Goal: Task Accomplishment & Management: Use online tool/utility

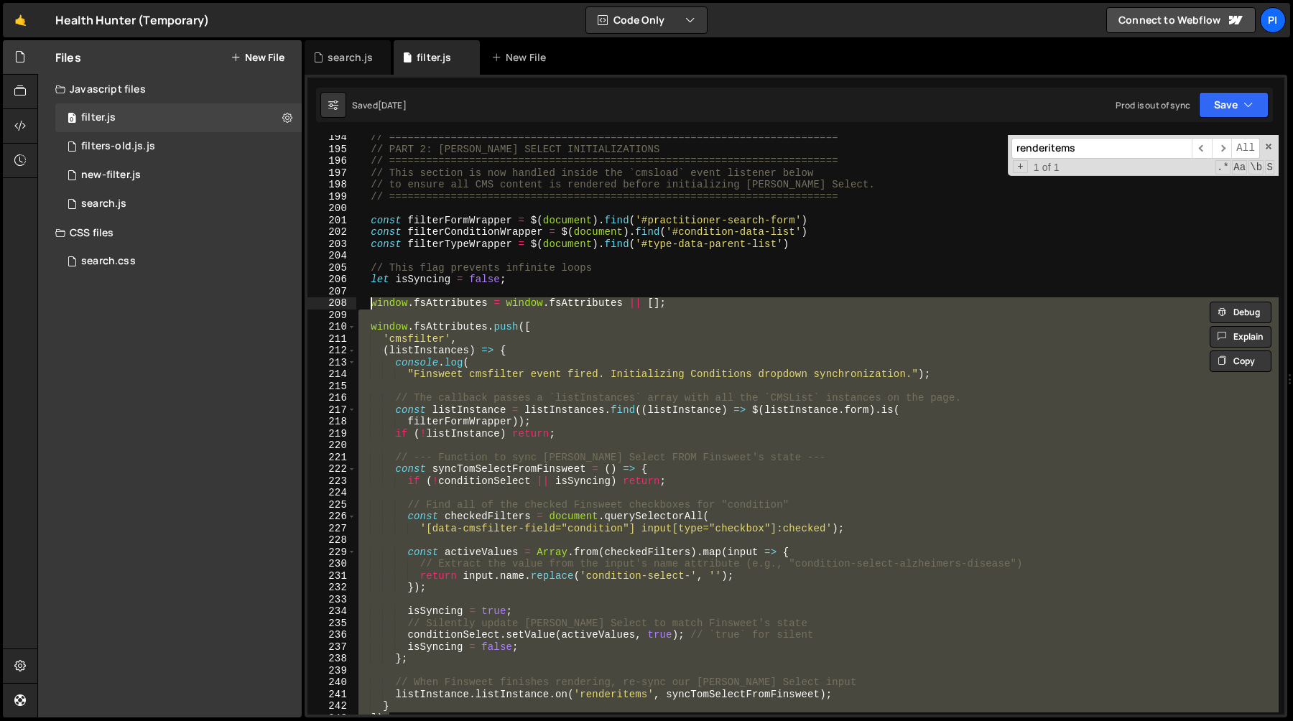
scroll to position [2302, 0]
click at [628, 186] on div "// ========================================================================= //…" at bounding box center [816, 432] width 923 height 603
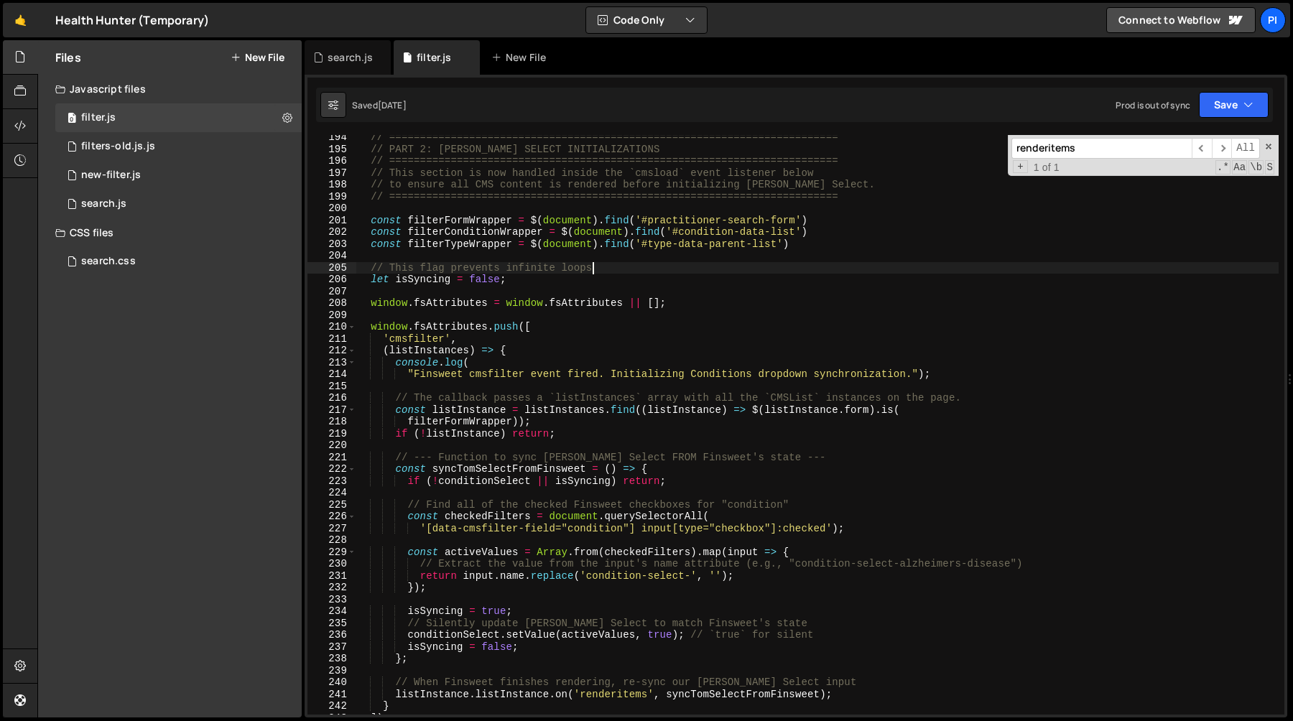
click at [684, 271] on div "// ========================================================================= //…" at bounding box center [816, 432] width 923 height 603
type textarea "})();"
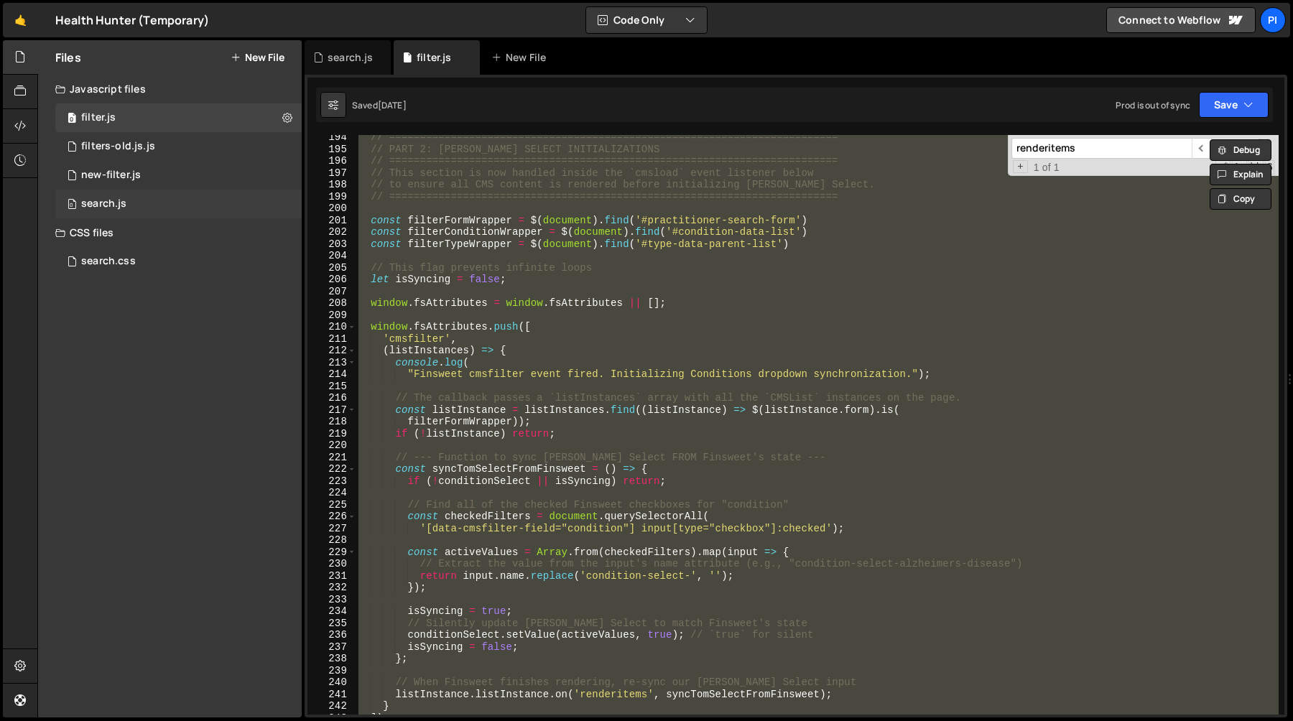
click at [115, 203] on div "search.js" at bounding box center [103, 203] width 45 height 13
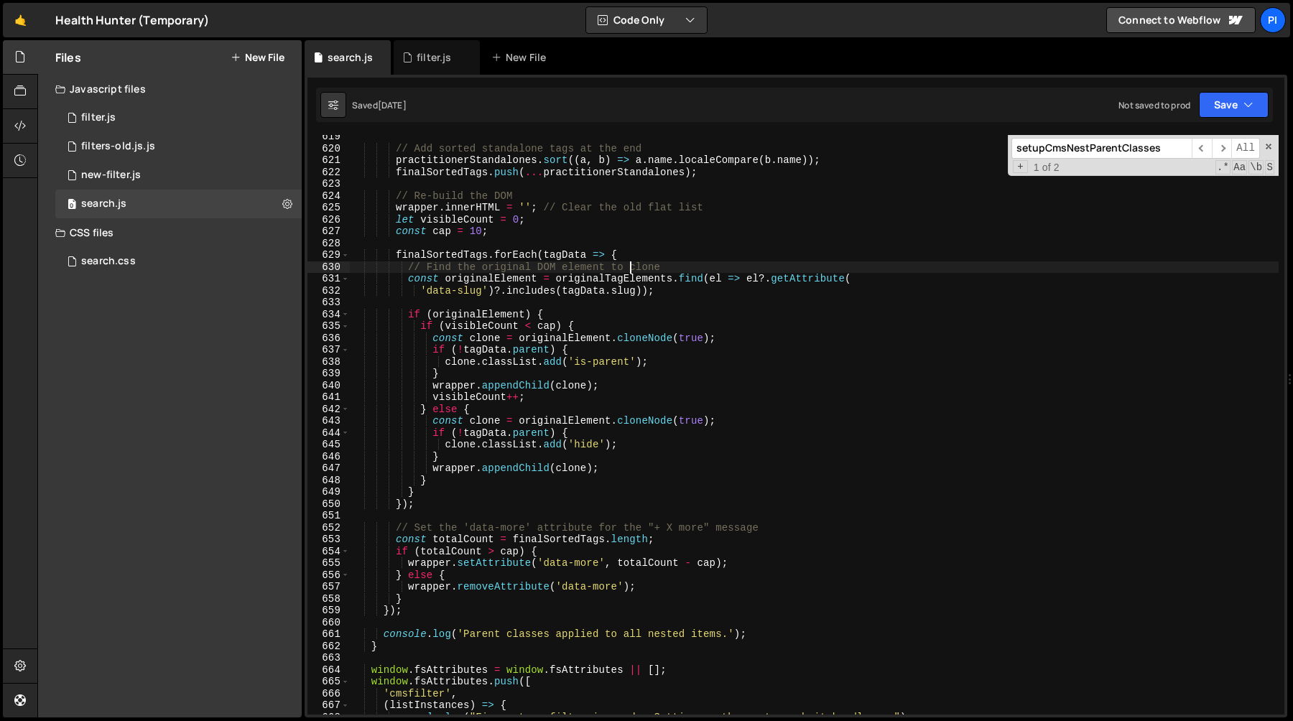
click at [631, 264] on div "// Add sorted standalone tags at the end practitionerStandalones . sort (( a , …" at bounding box center [814, 432] width 929 height 603
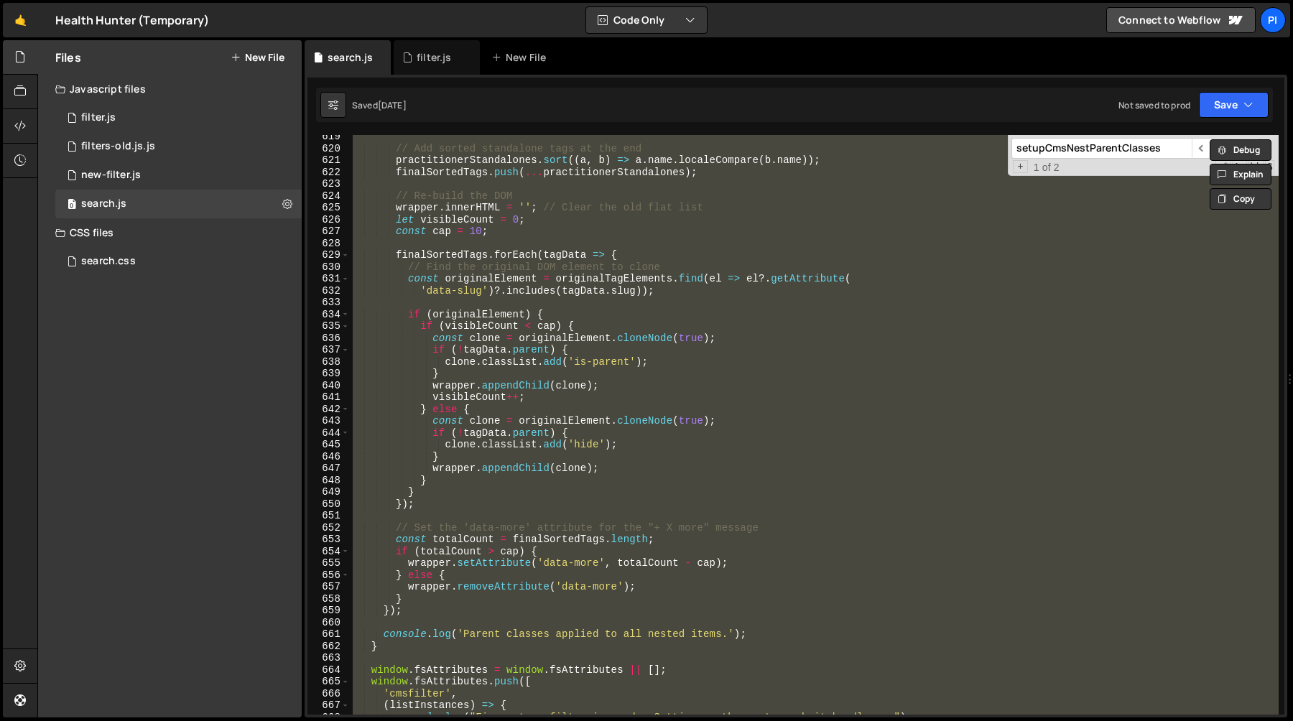
click at [541, 325] on div "// Add sorted standalone tags at the end practitionerStandalones . sort (( a , …" at bounding box center [814, 425] width 929 height 580
type textarea "if (visibleCount < cap) {"
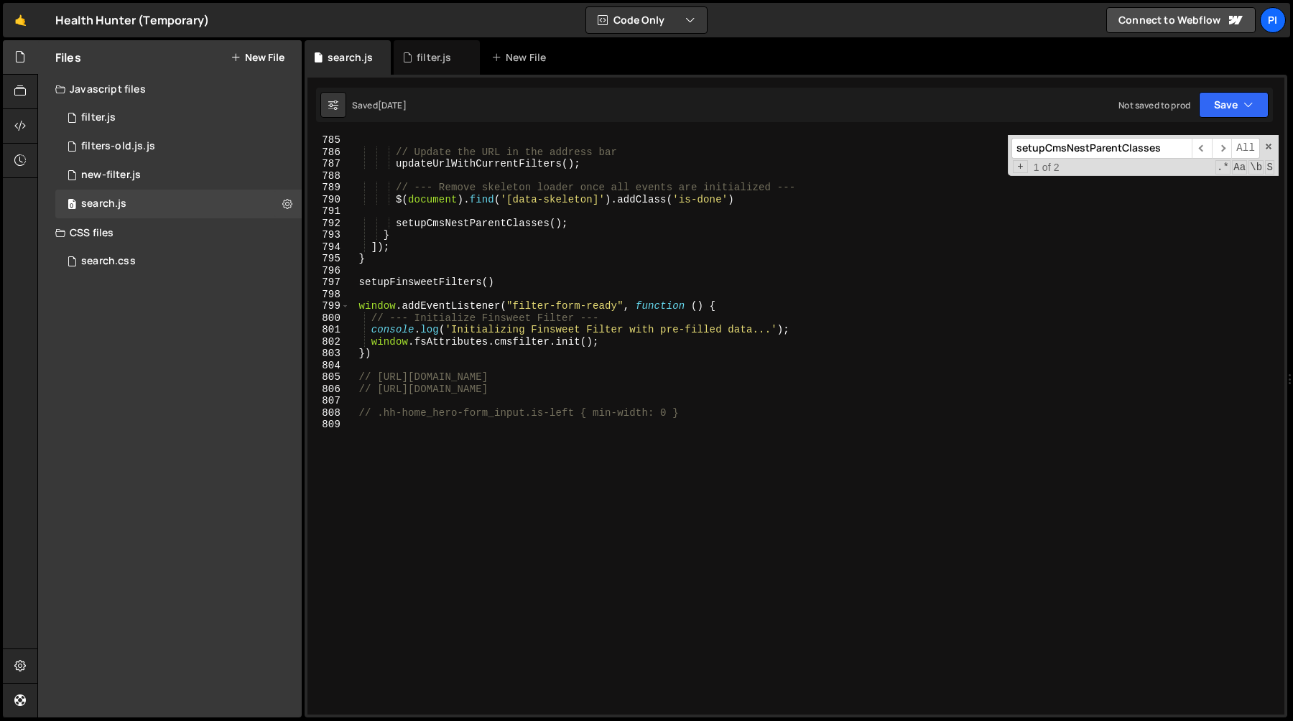
scroll to position [9290, 0]
click at [748, 426] on div "// Update the URL in the address bar updateUrlWithCurrentFilters ( ) ; // --- R…" at bounding box center [814, 435] width 929 height 603
type textarea "// --- Add attributes to the submit button on page load const submitButton = do…"
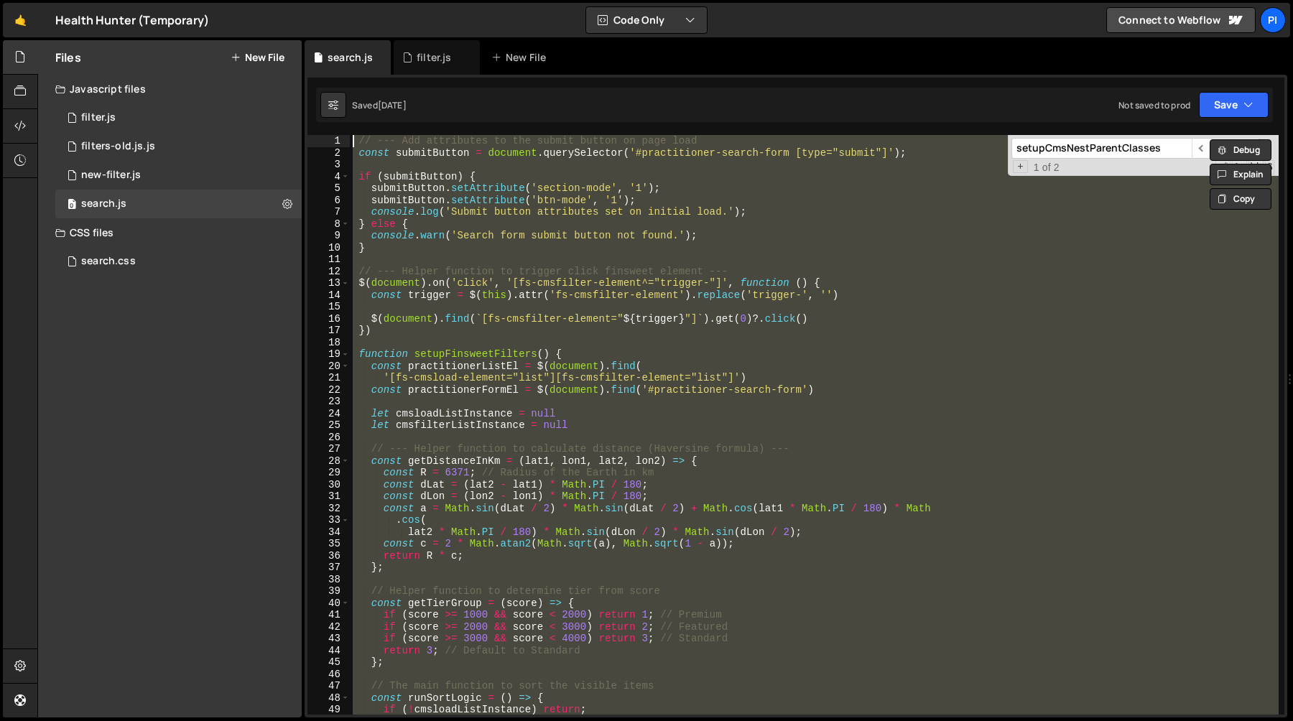
scroll to position [9006, 0]
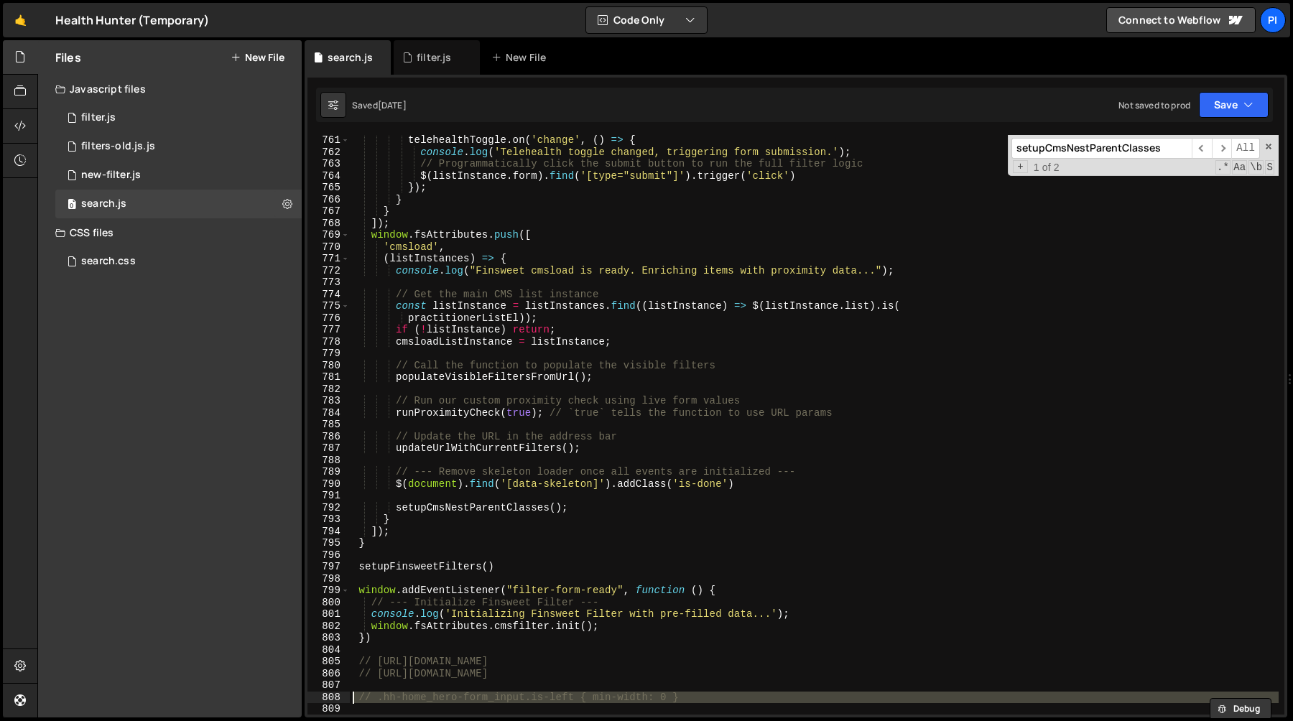
type textarea "// .hh-home_hero-form_input.is-left { min-width: 0 }"
